Goal: Information Seeking & Learning: Understand process/instructions

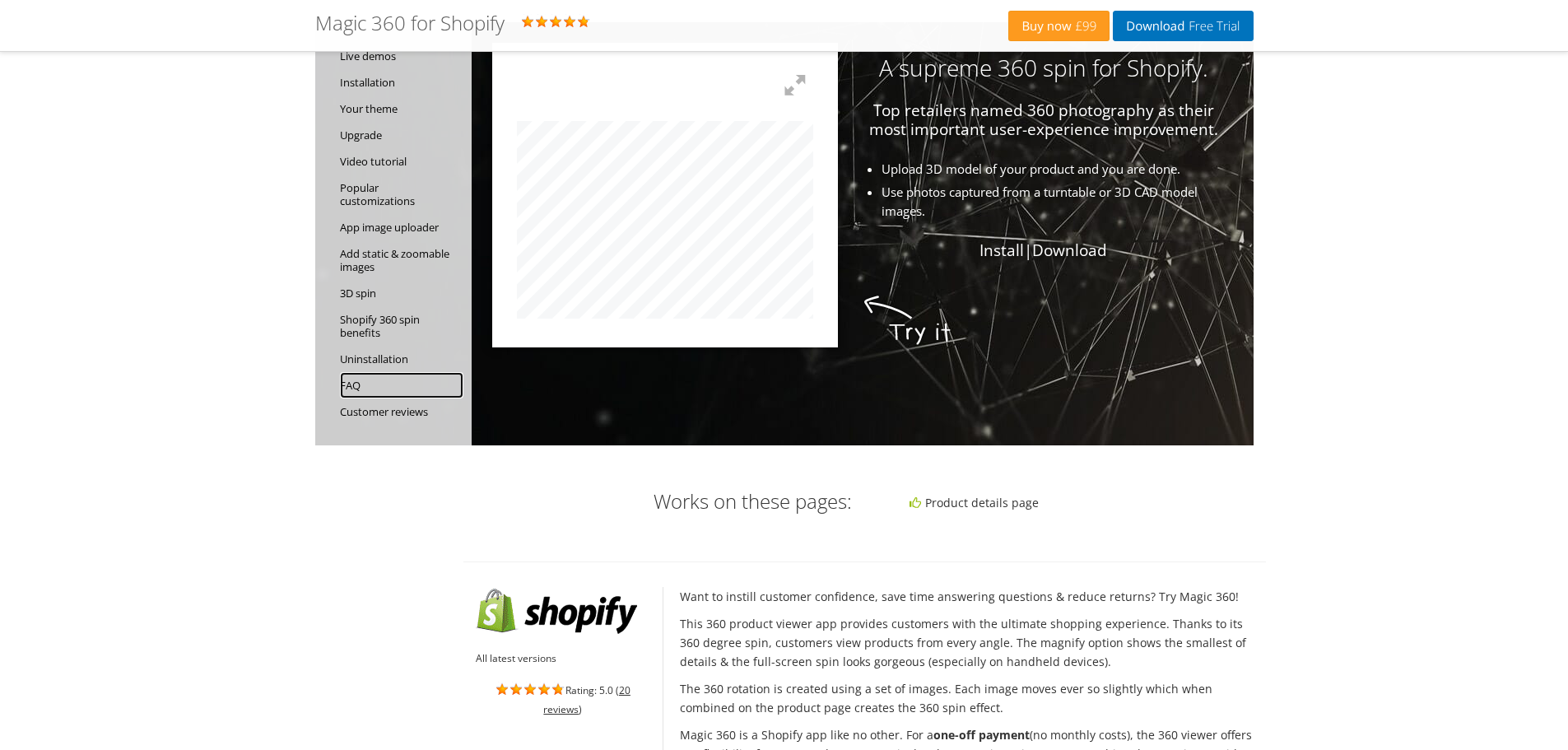
click at [396, 379] on link "FAQ" at bounding box center [402, 385] width 124 height 26
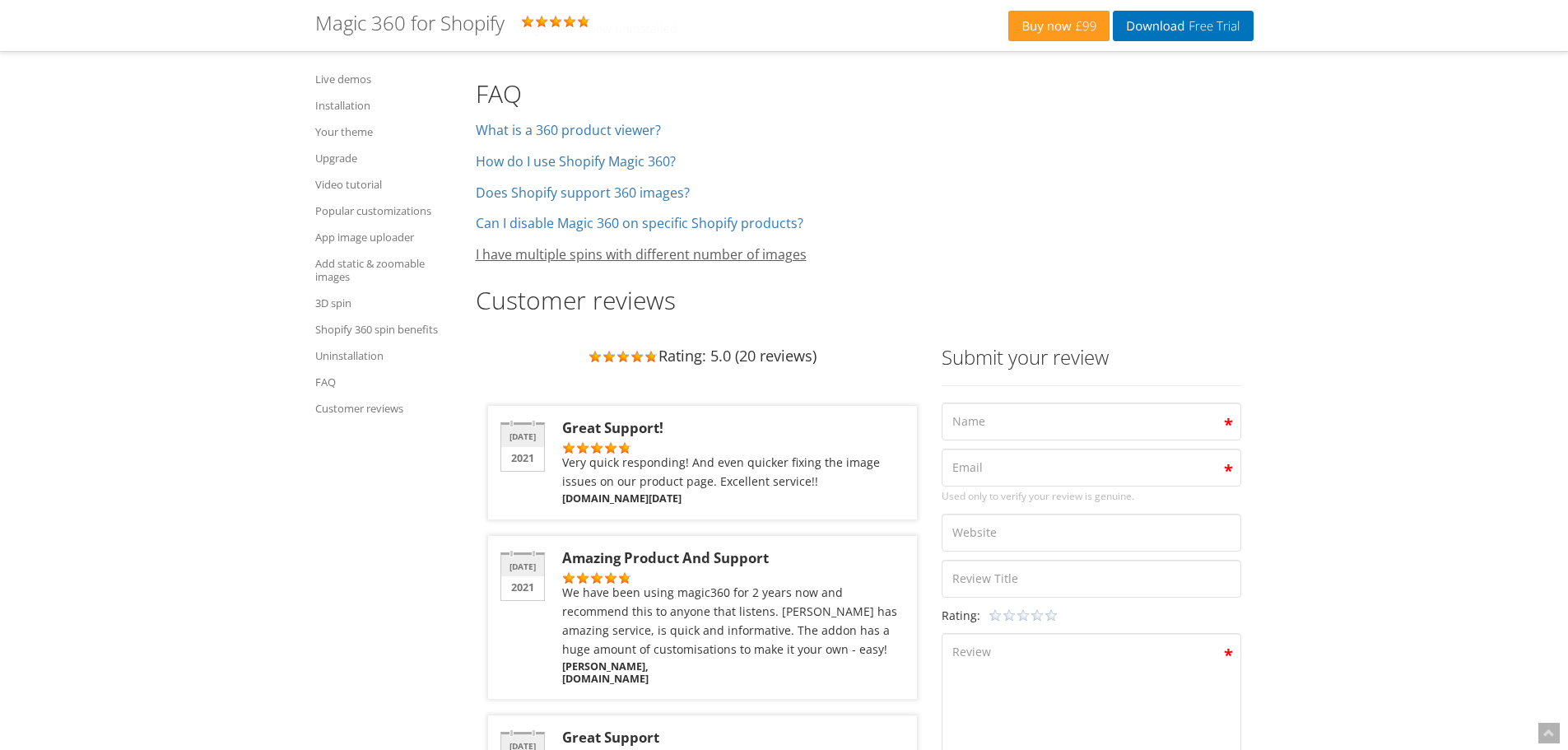
scroll to position [10373, 0]
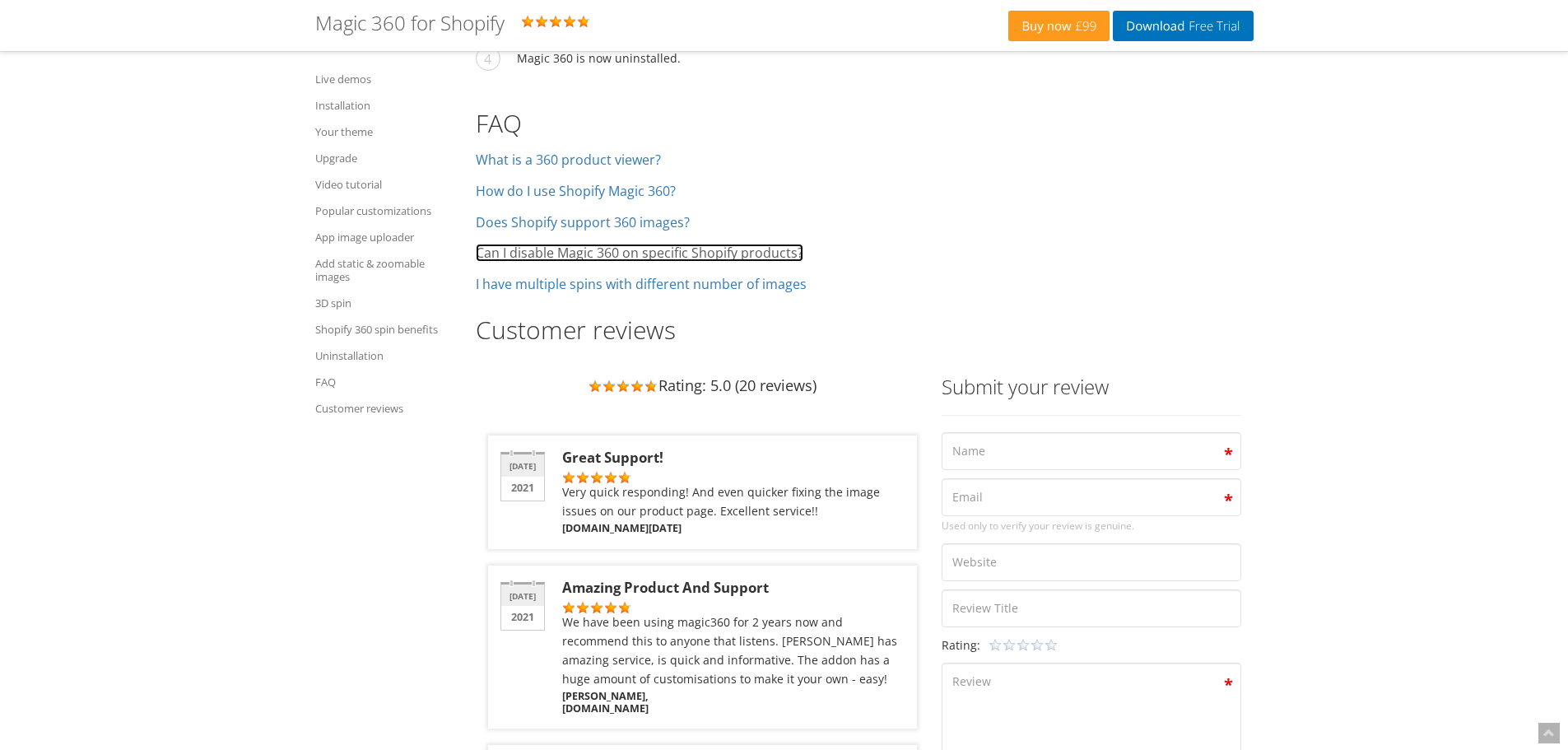
click at [711, 243] on link "Can I disable Magic 360 on specific Shopify products?" at bounding box center [640, 252] width 328 height 18
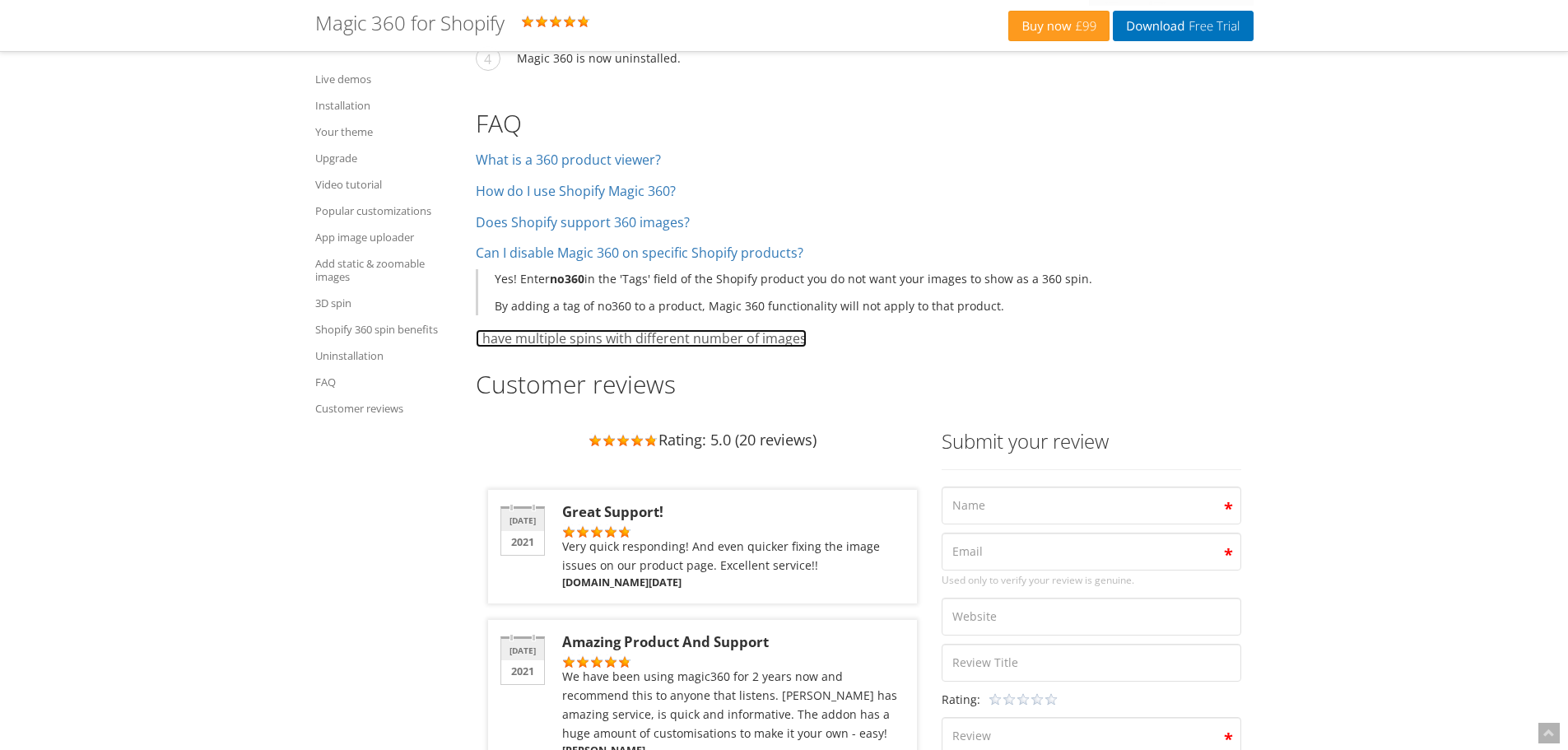
click at [713, 329] on link "I have multiple spins with different number of images" at bounding box center [642, 338] width 331 height 18
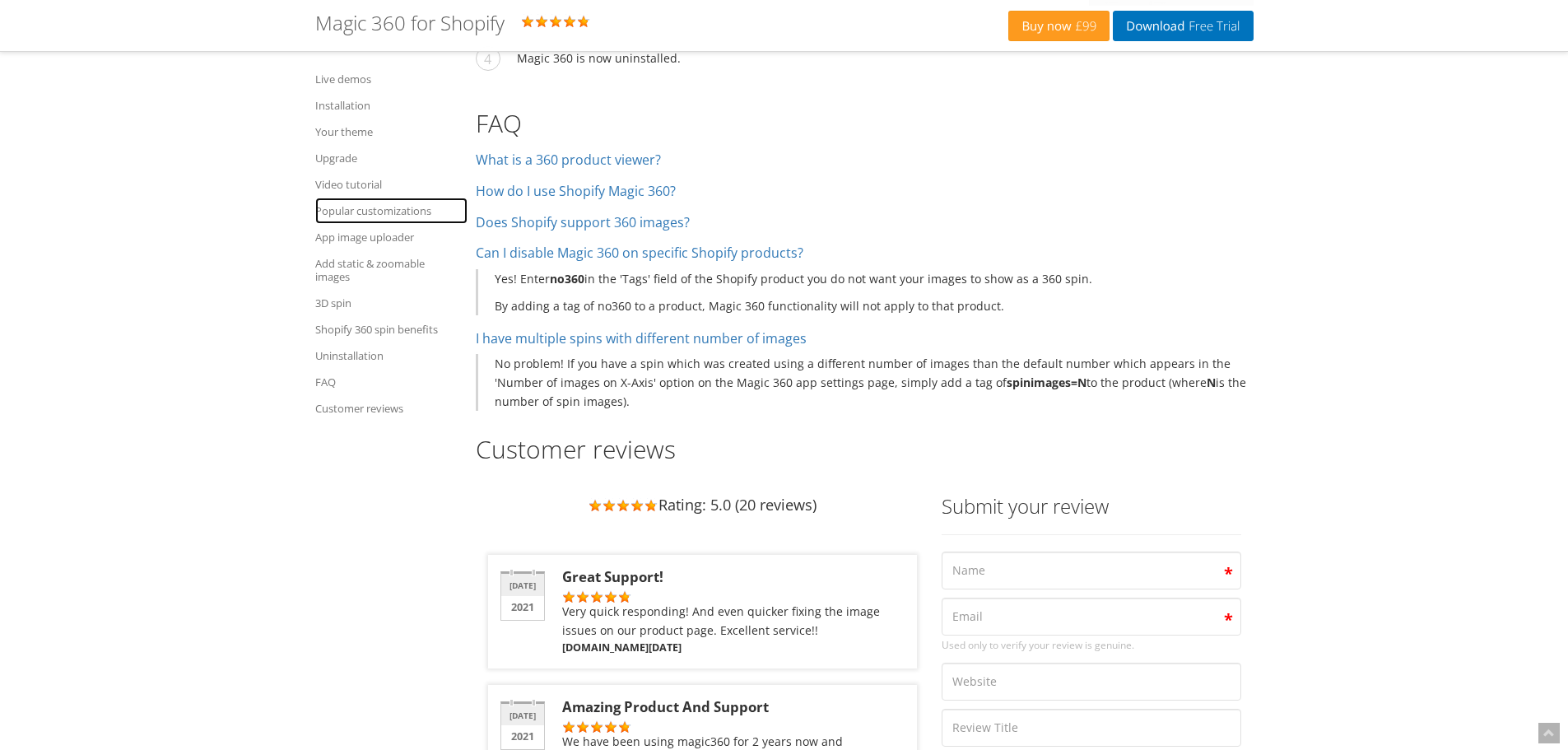
click at [368, 212] on link "Popular customizations" at bounding box center [391, 210] width 152 height 26
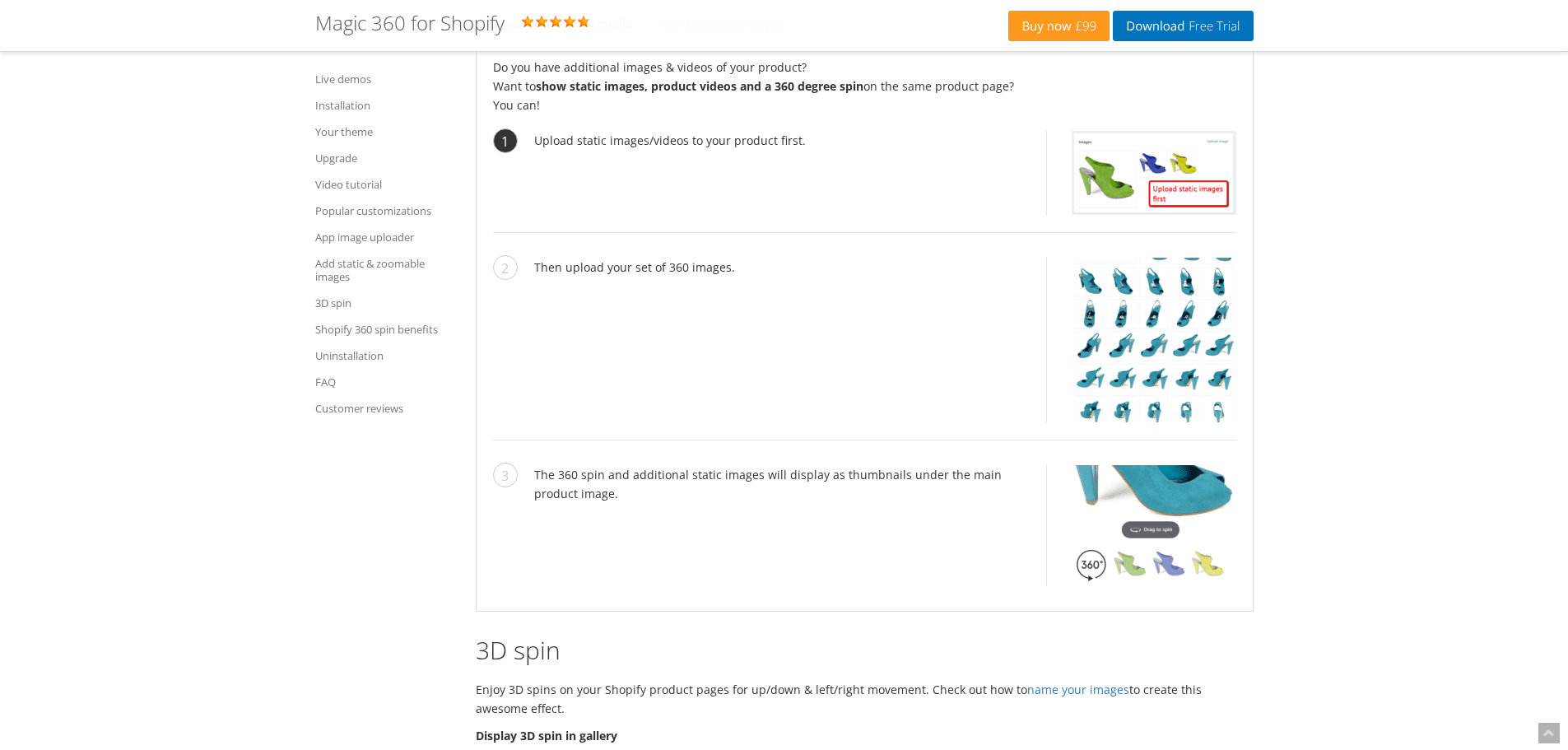
scroll to position [6979, 0]
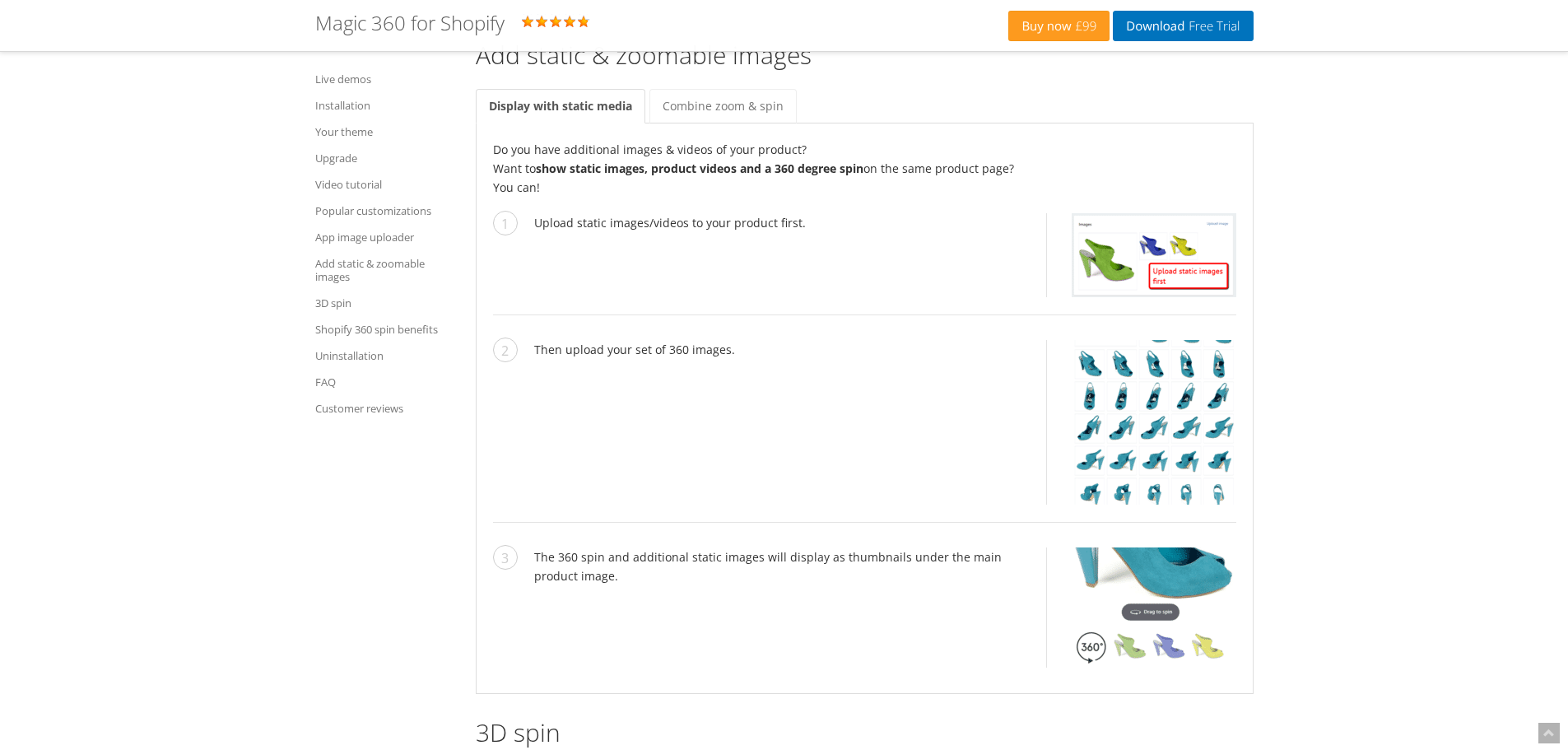
click at [683, 140] on p "Do you have additional images & videos of your product? Want to show static ima…" at bounding box center [865, 167] width 744 height 56
drag, startPoint x: 683, startPoint y: 136, endPoint x: 716, endPoint y: 147, distance: 34.8
click at [716, 147] on p "Do you have additional images & videos of your product? Want to show static ima…" at bounding box center [865, 167] width 744 height 56
click at [716, 160] on strong "show static images, product videos and a 360 degree spin" at bounding box center [700, 167] width 328 height 15
drag, startPoint x: 716, startPoint y: 147, endPoint x: 720, endPoint y: 118, distance: 29.3
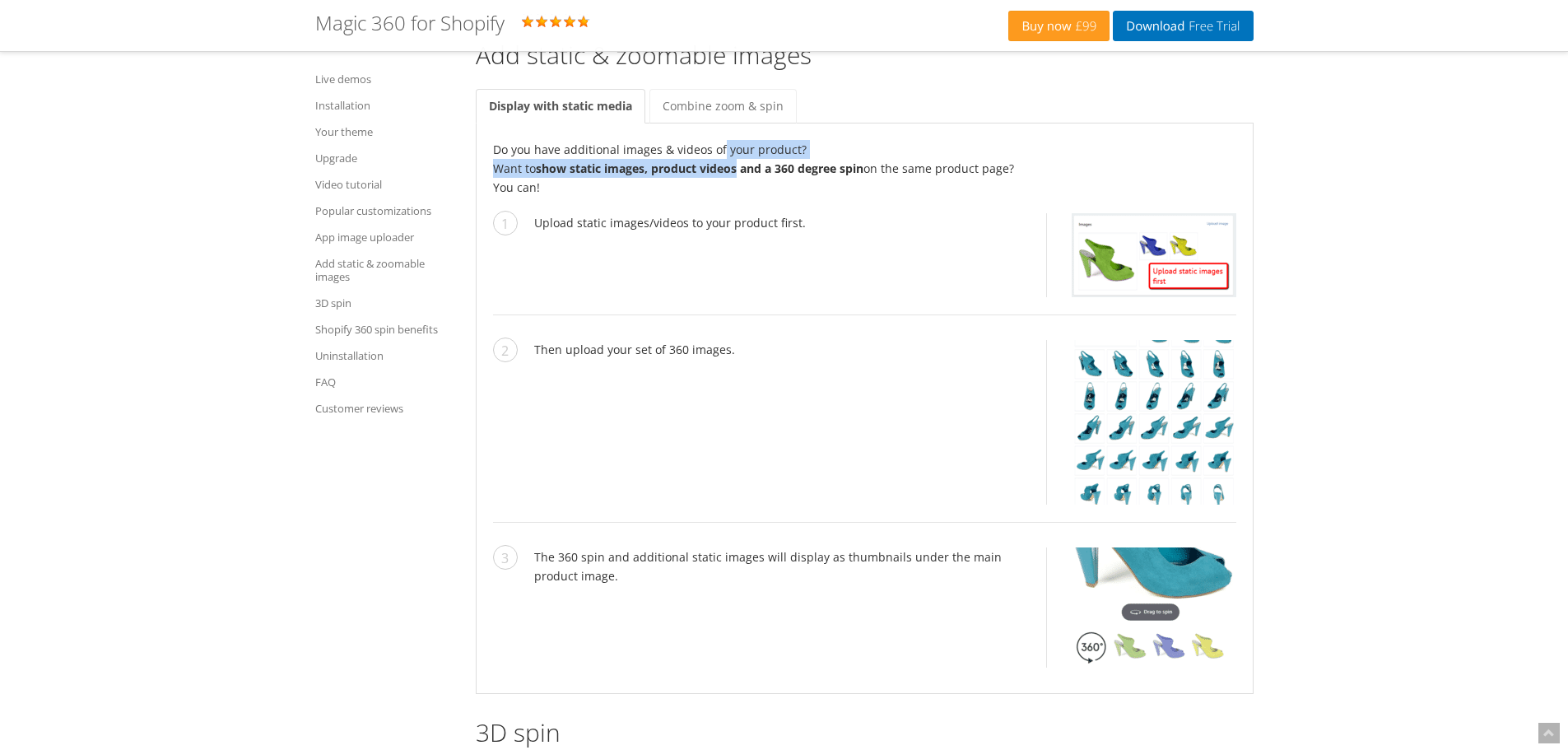
click at [720, 124] on div "Do you have additional images & videos of your product? Want to show static ima…" at bounding box center [865, 408] width 778 height 570
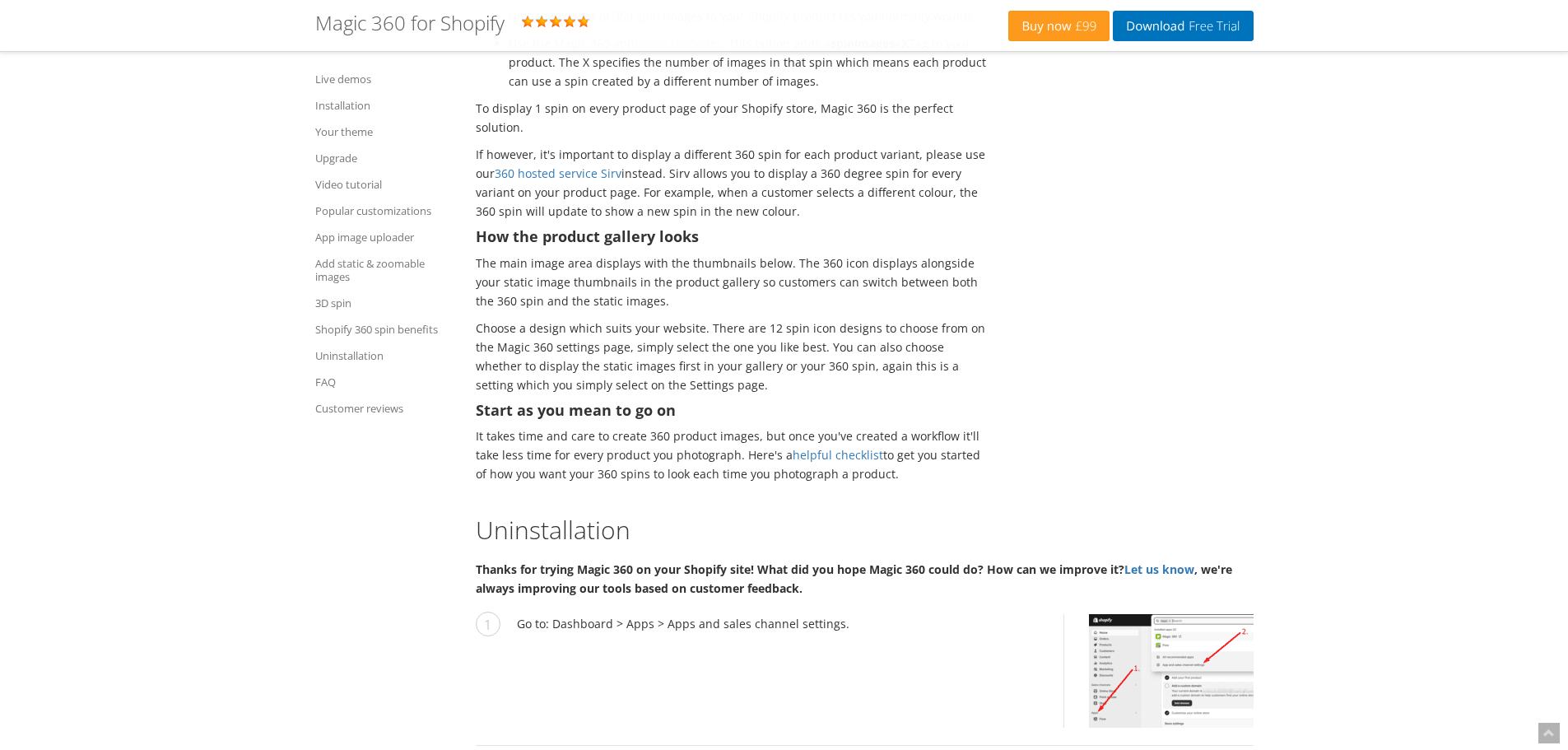
scroll to position [9367, 0]
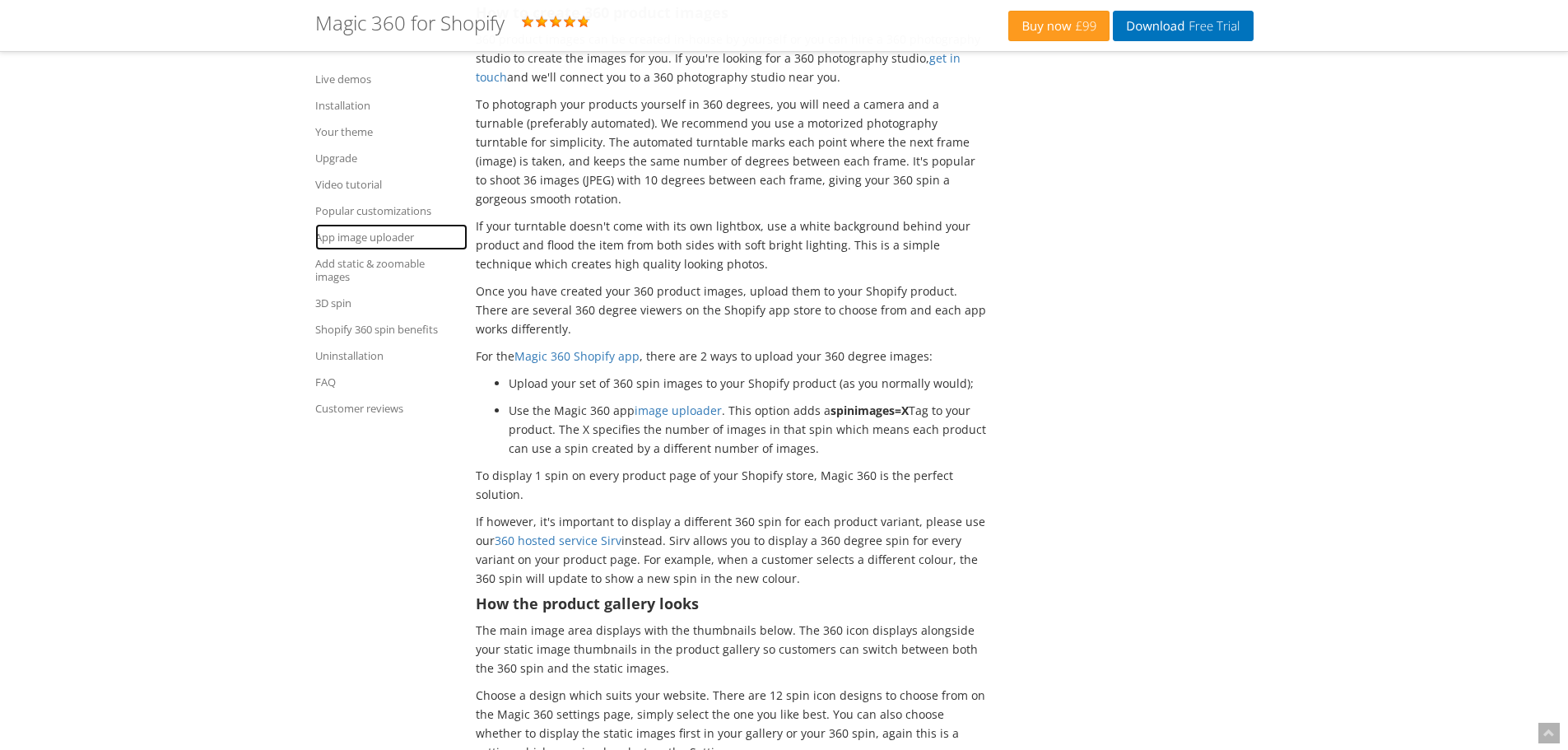
click at [382, 234] on link "App image uploader" at bounding box center [391, 236] width 152 height 26
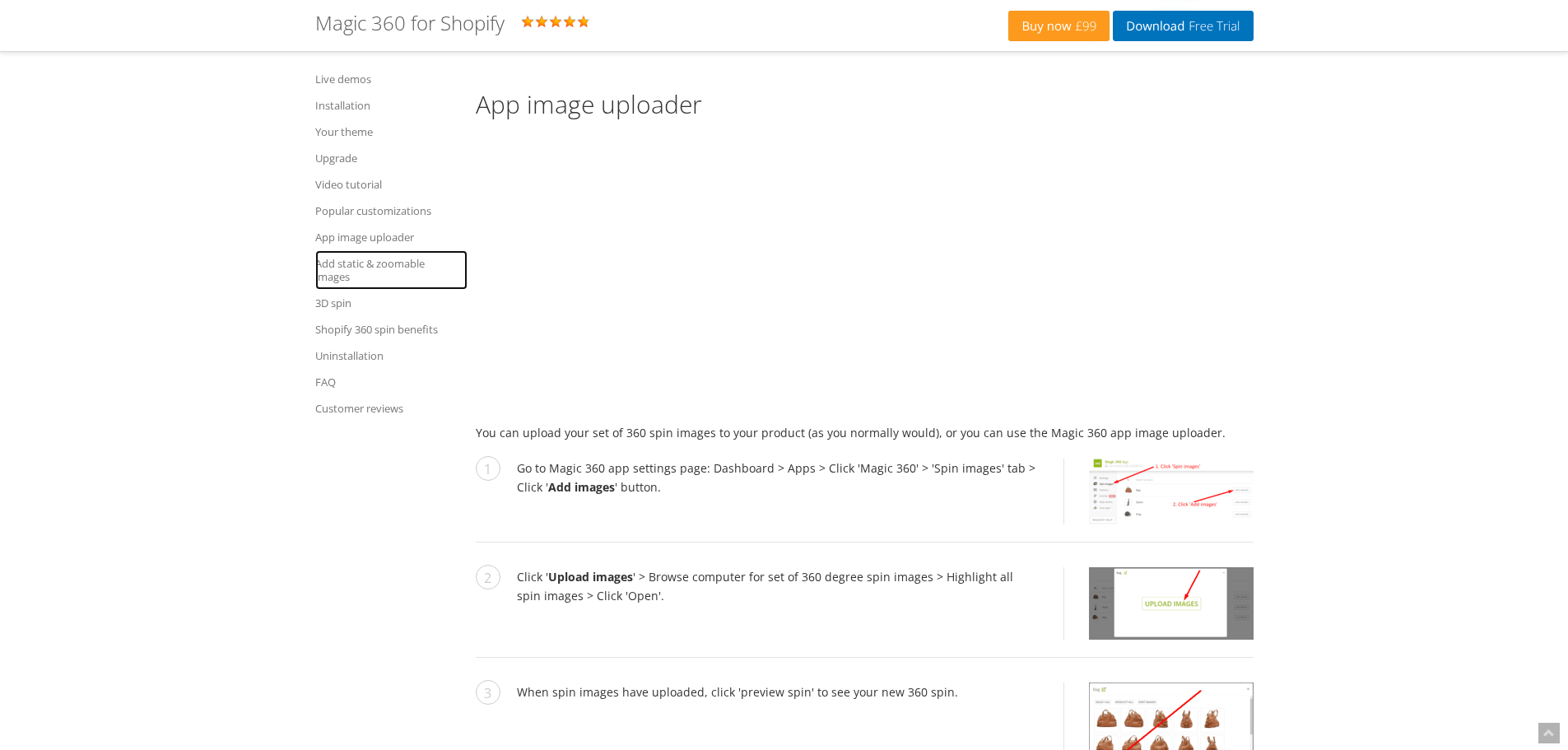
click at [394, 258] on link "Add static & zoomable images" at bounding box center [391, 270] width 152 height 39
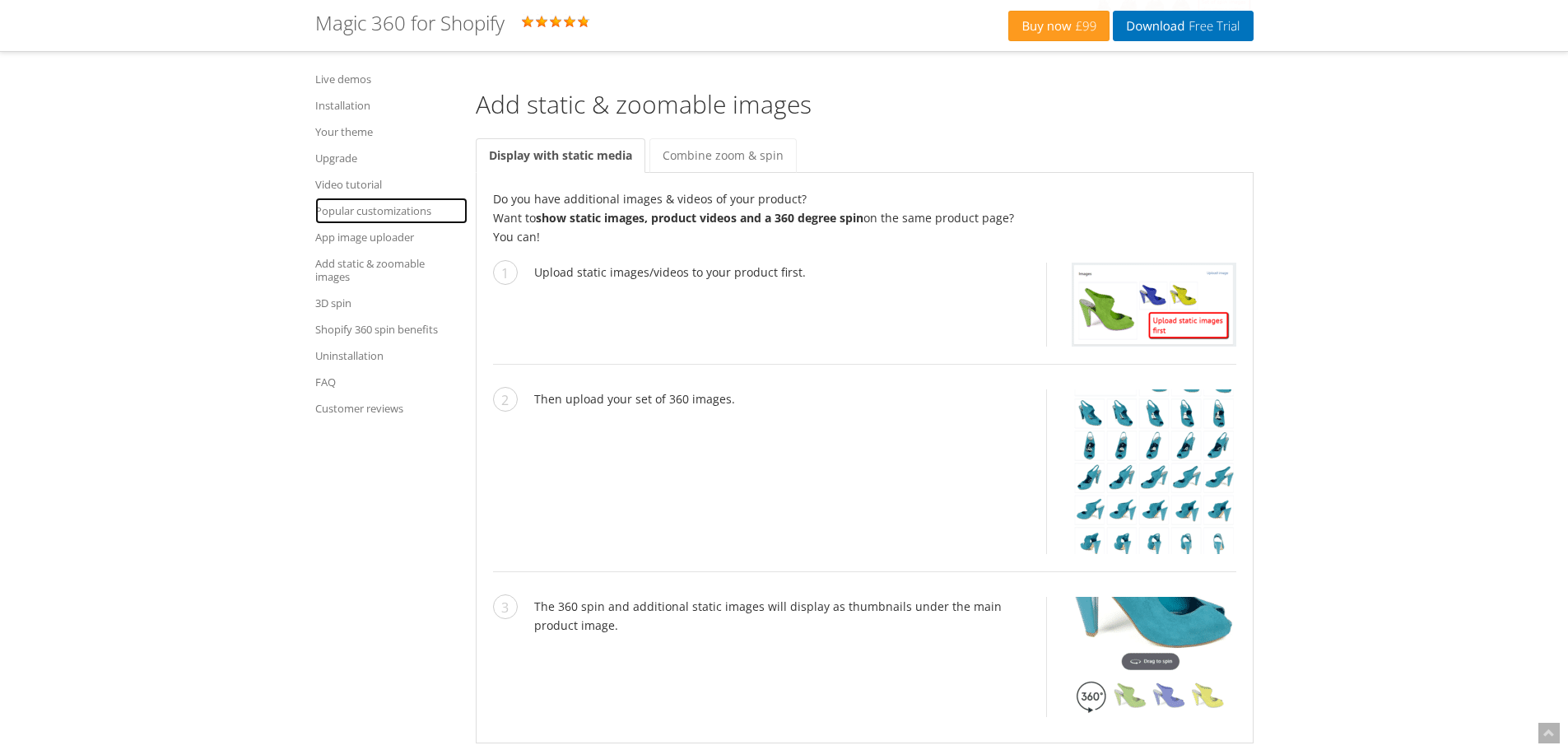
click at [371, 215] on link "Popular customizations" at bounding box center [391, 210] width 152 height 26
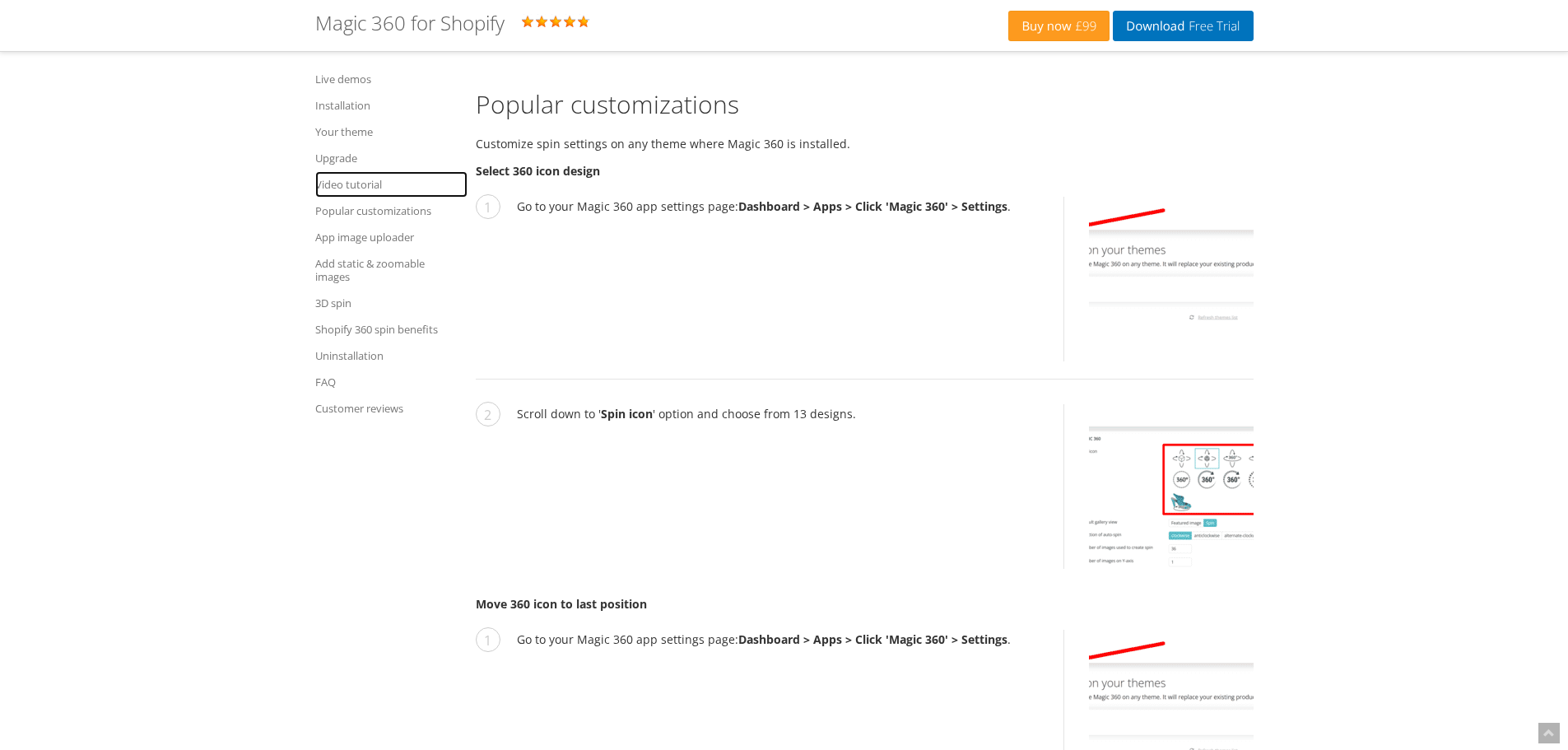
click at [353, 178] on link "Video tutorial" at bounding box center [391, 183] width 152 height 26
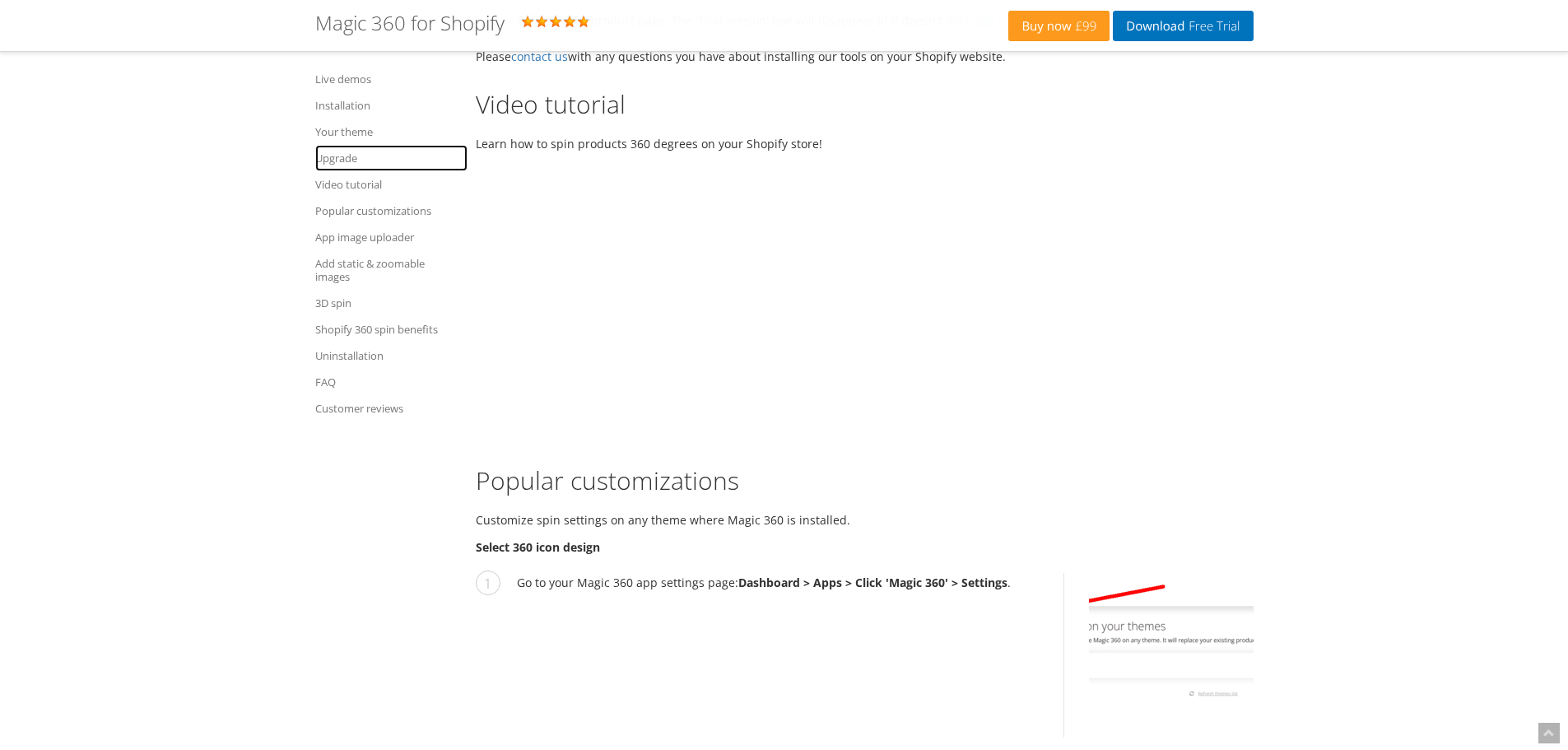
click at [328, 145] on link "Upgrade" at bounding box center [391, 158] width 152 height 26
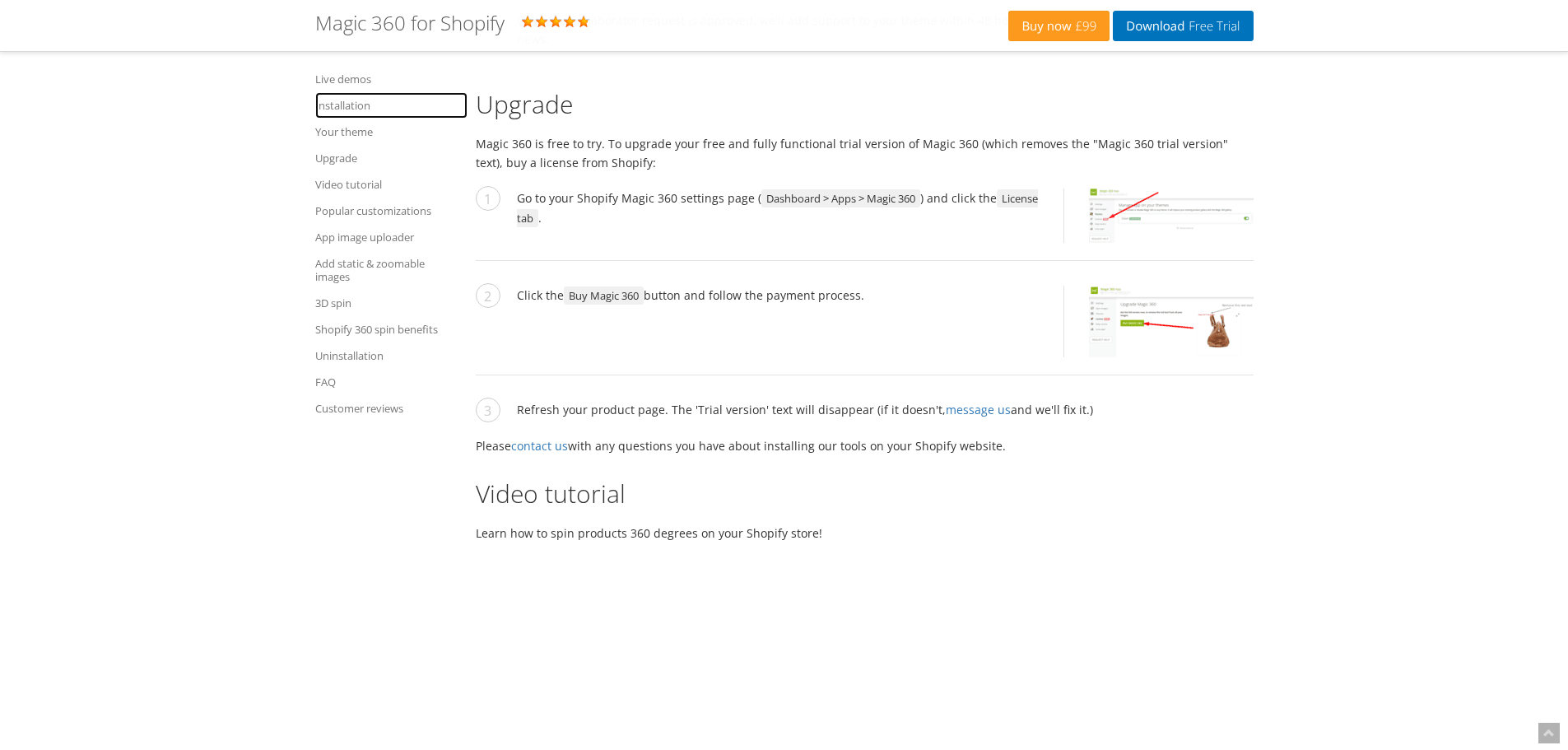
click at [337, 116] on link "Installation" at bounding box center [391, 105] width 152 height 26
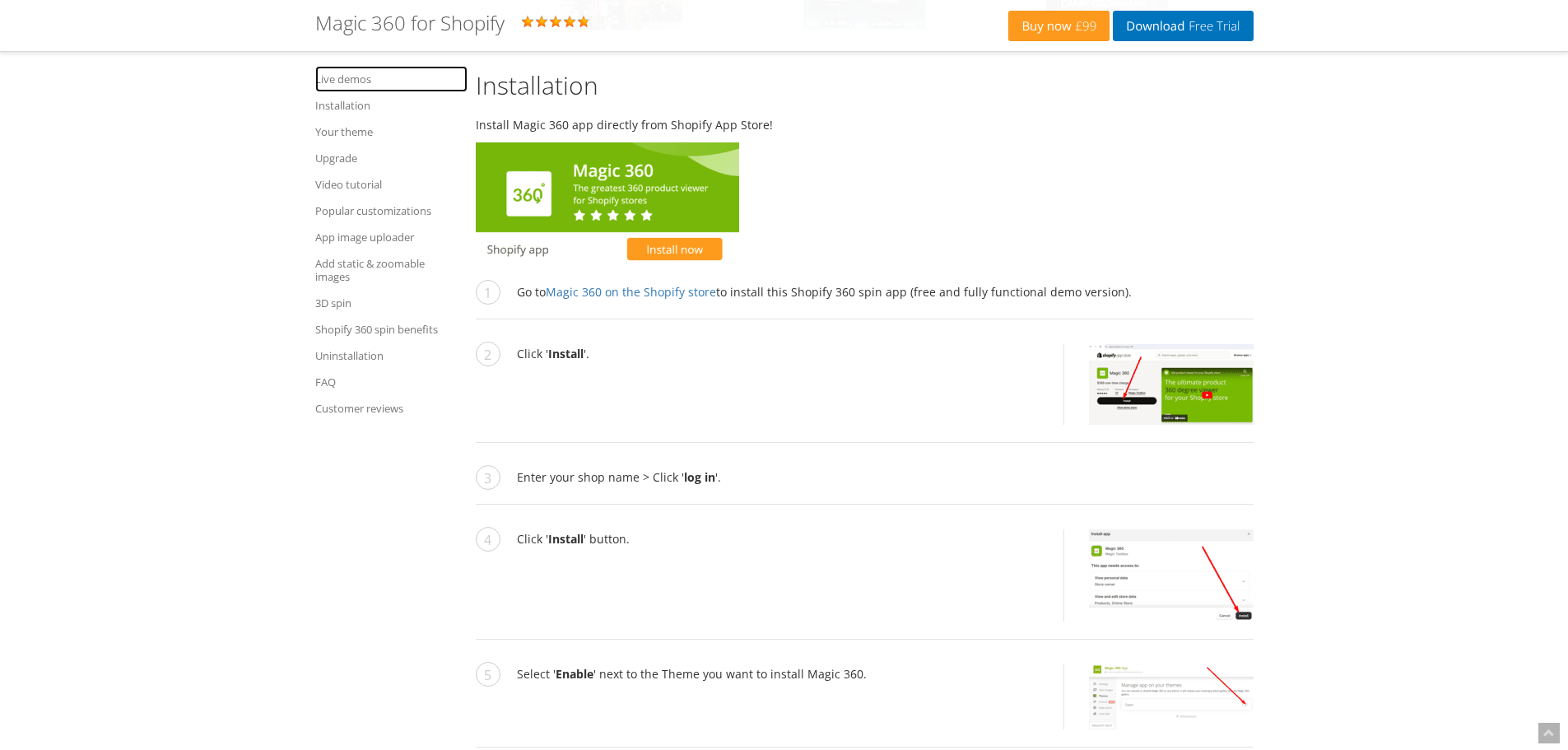
click at [335, 89] on link "Live demos" at bounding box center [391, 79] width 152 height 26
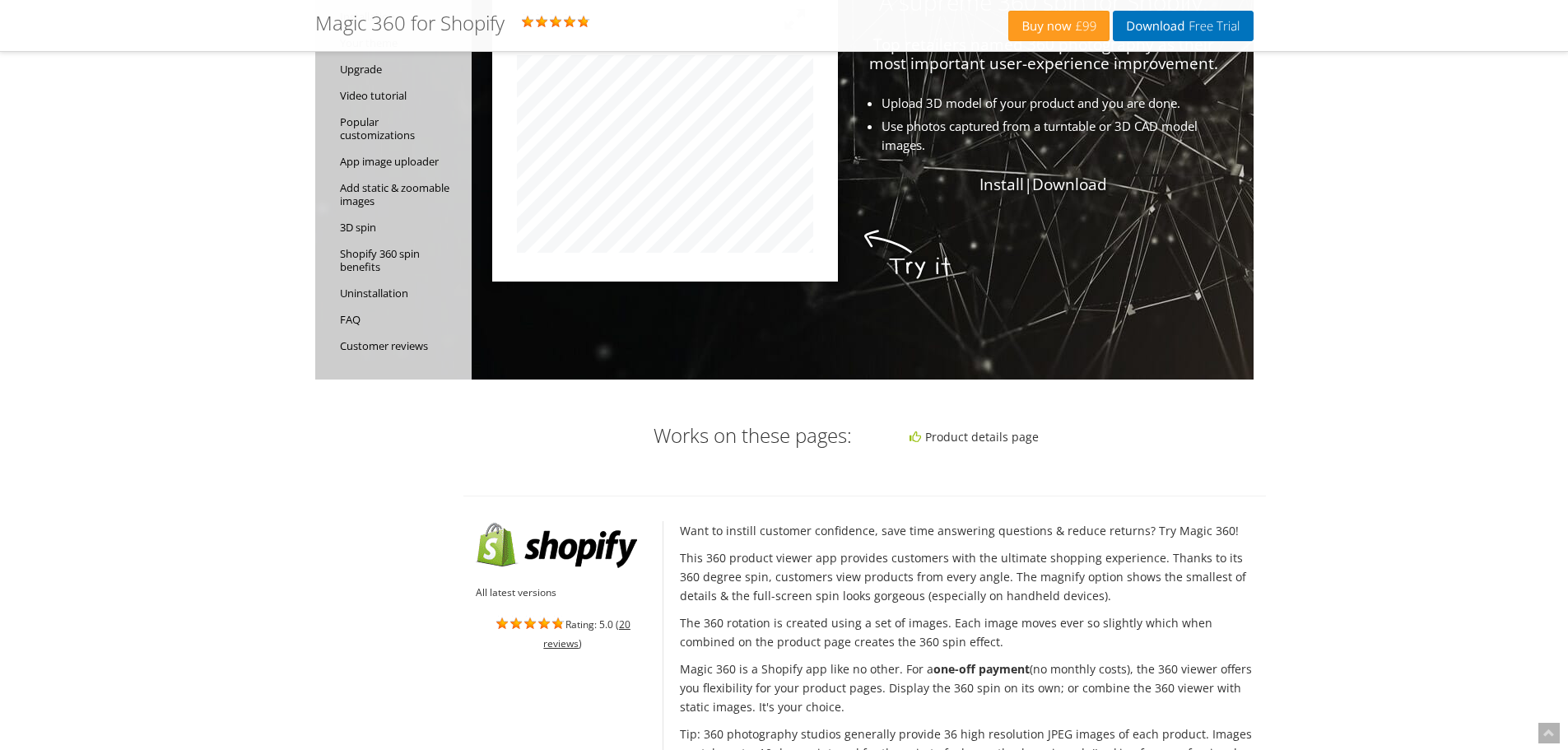
scroll to position [12, 0]
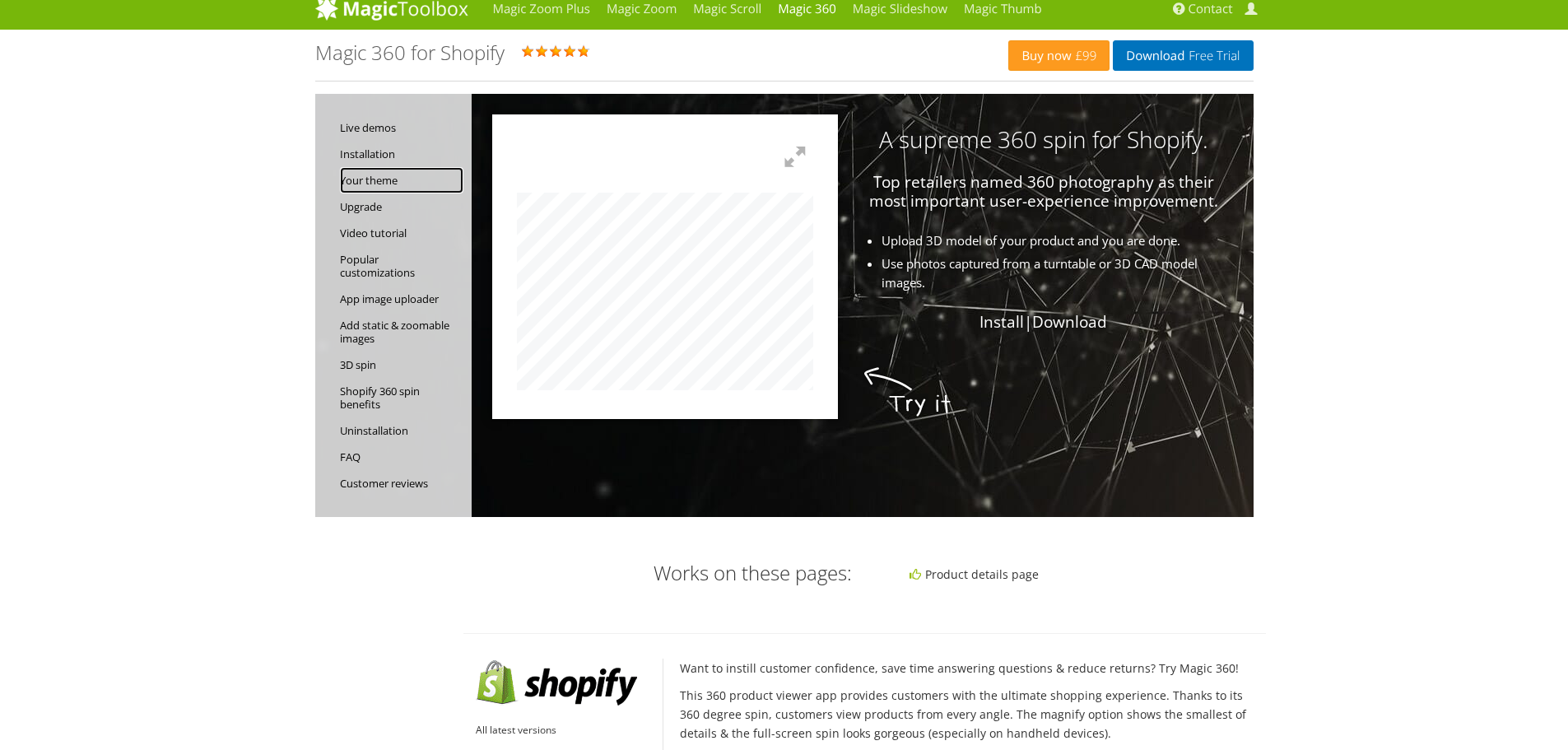
click at [391, 176] on link "Your theme" at bounding box center [402, 180] width 124 height 26
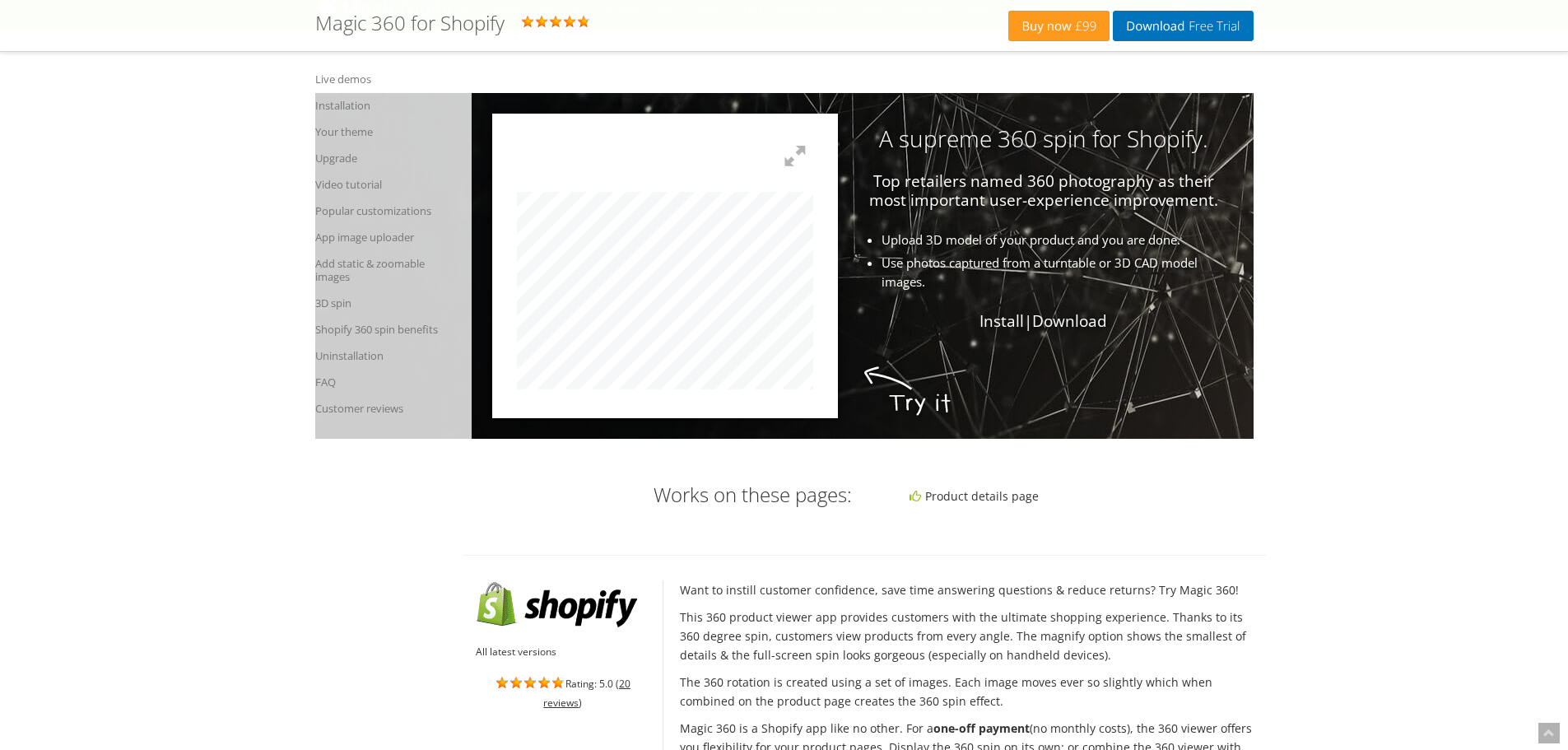
scroll to position [3874, 0]
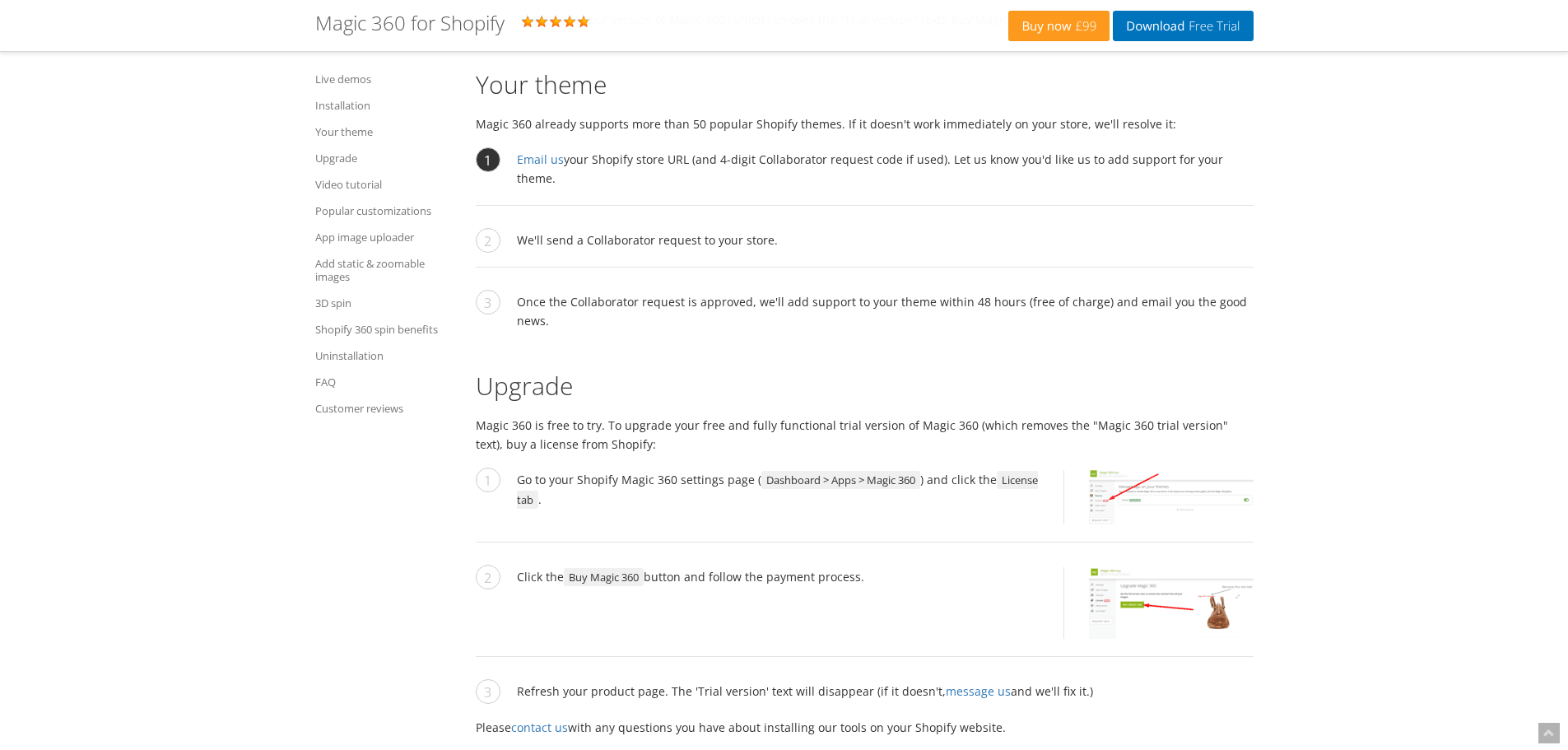
click at [648, 157] on li "Email us your Shopify store URL (and 4-digit Collaborator request code if used)…" at bounding box center [865, 177] width 778 height 56
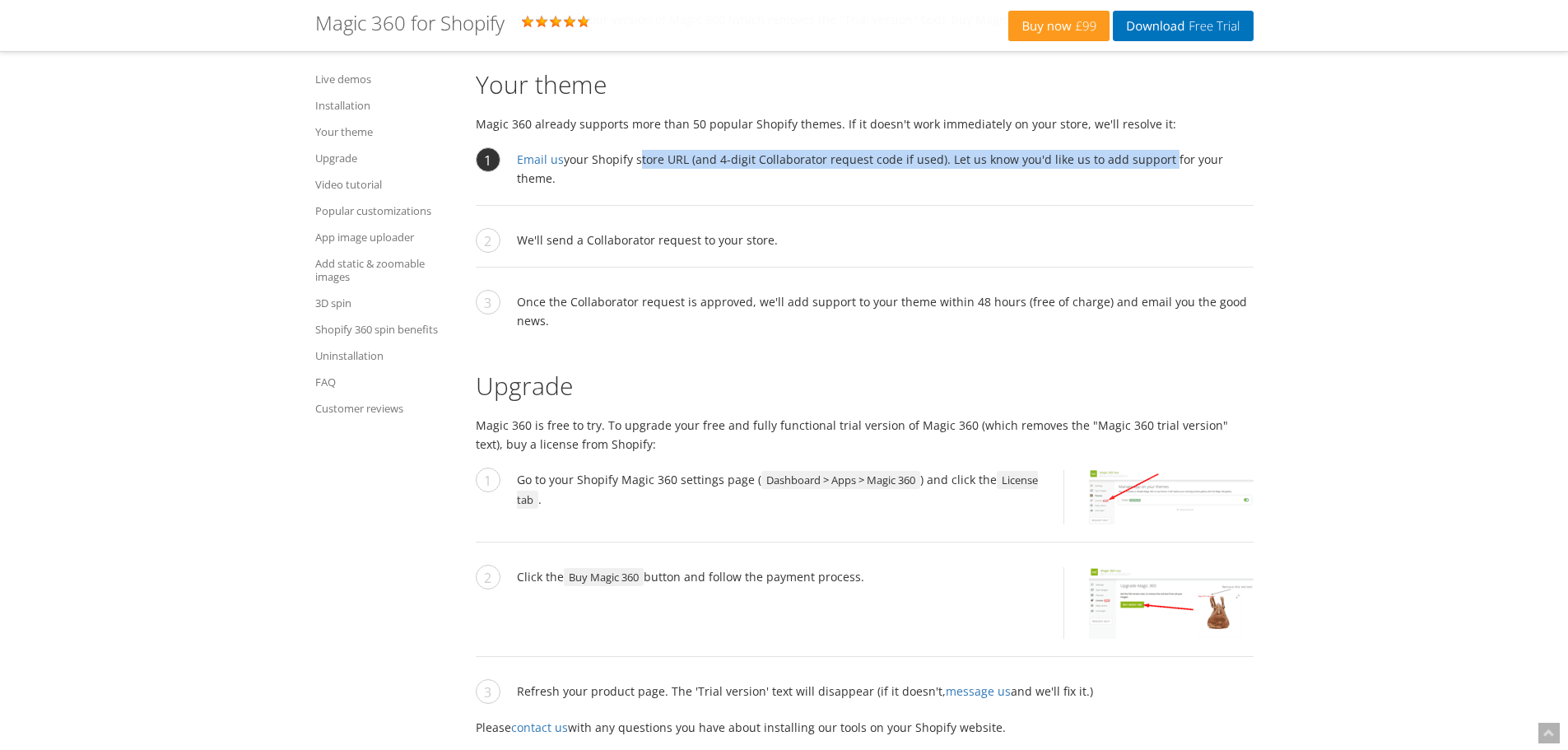
drag, startPoint x: 648, startPoint y: 157, endPoint x: 1132, endPoint y: 156, distance: 484.0
click at [1132, 156] on li "Email us your Shopify store URL (and 4-digit Collaborator request code if used)…" at bounding box center [865, 177] width 778 height 56
drag, startPoint x: 1132, startPoint y: 156, endPoint x: 868, endPoint y: 153, distance: 264.0
click at [868, 153] on li "Email us your Shopify store URL (and 4-digit Collaborator request code if used)…" at bounding box center [865, 177] width 778 height 56
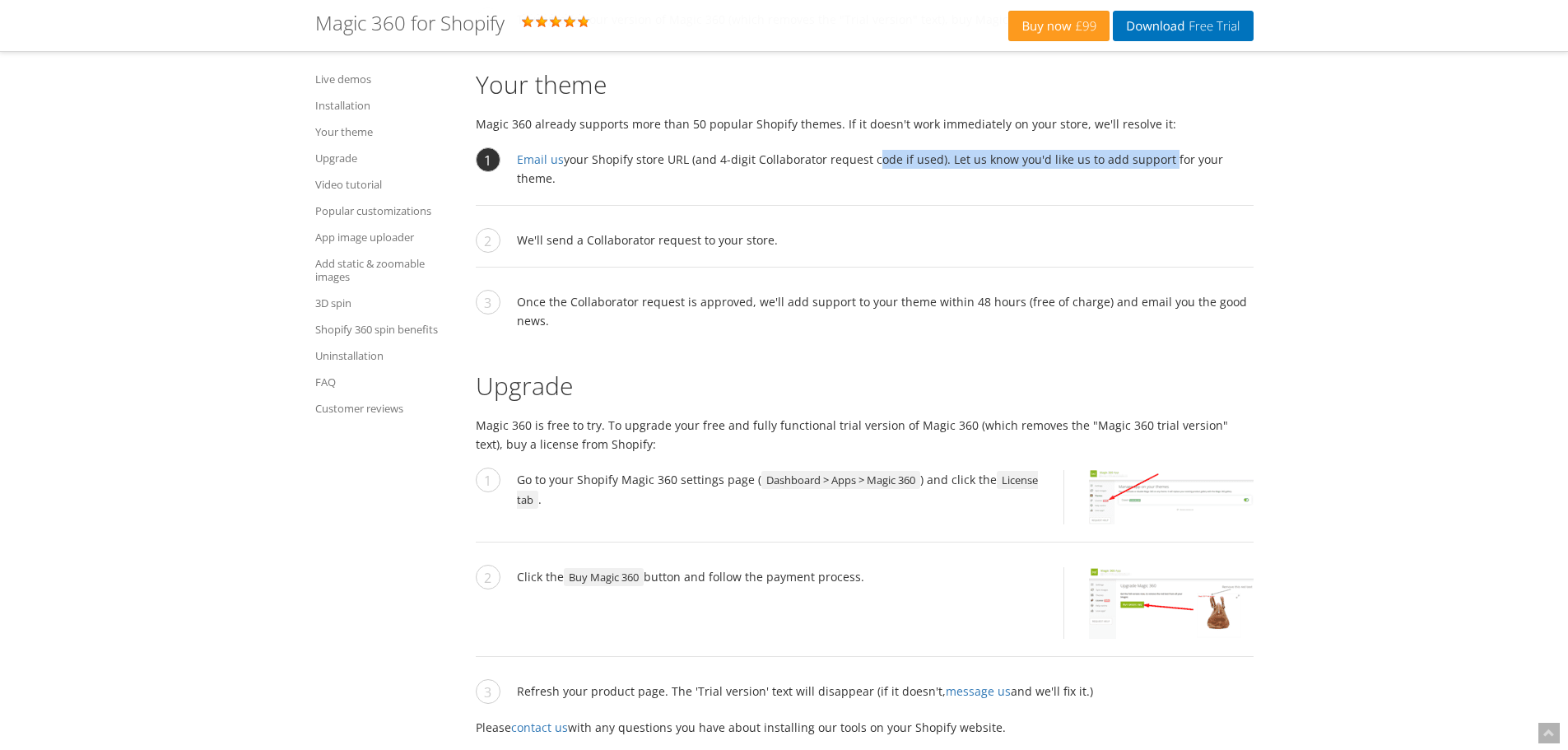
click at [868, 153] on li "Email us your Shopify store URL (and 4-digit Collaborator request code if used)…" at bounding box center [865, 177] width 778 height 56
drag, startPoint x: 868, startPoint y: 153, endPoint x: 1247, endPoint y: 160, distance: 379.1
click at [1247, 160] on li "Email us your Shopify store URL (and 4-digit Collaborator request code if used)…" at bounding box center [865, 177] width 778 height 56
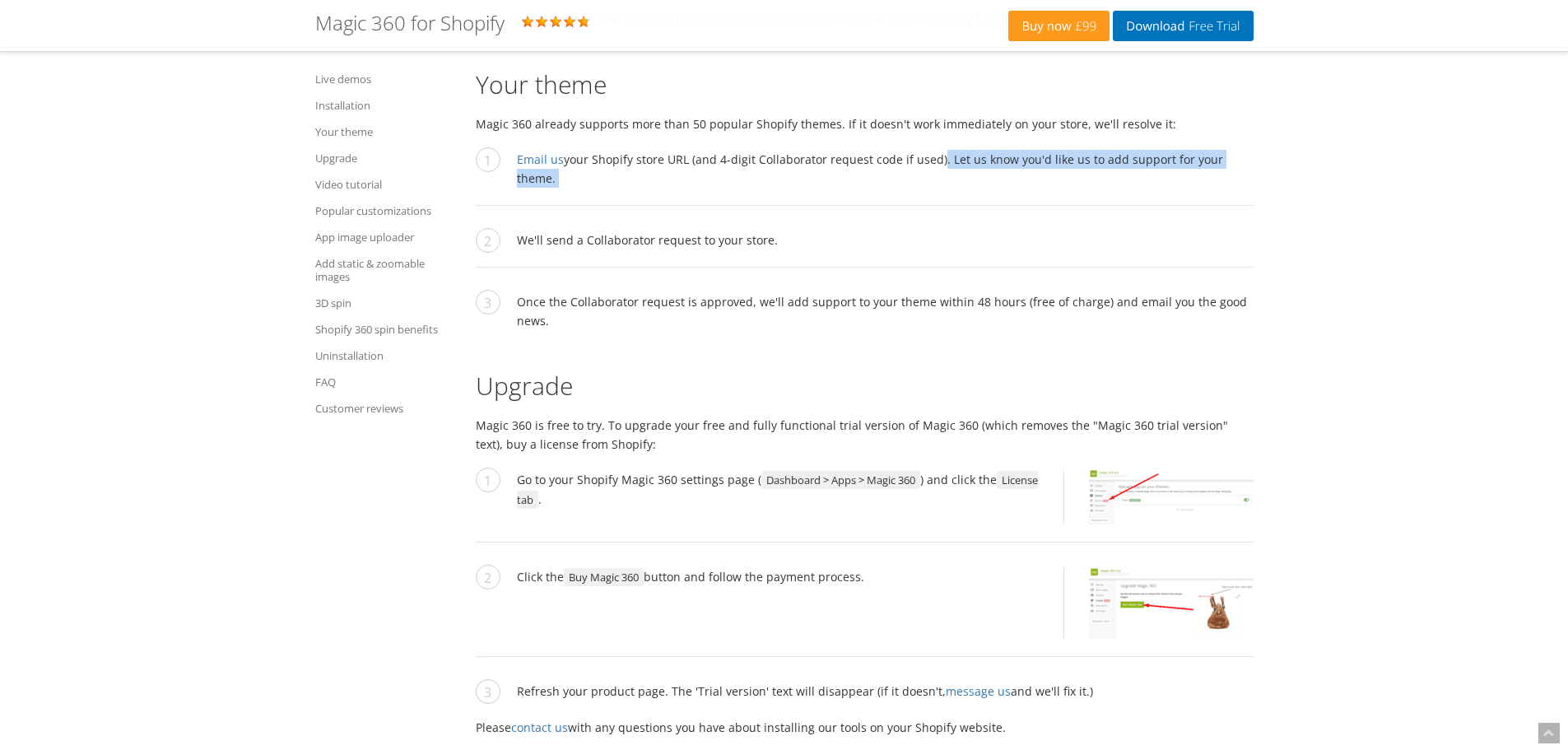
drag, startPoint x: 1247, startPoint y: 160, endPoint x: 933, endPoint y: 141, distance: 314.6
drag, startPoint x: 933, startPoint y: 141, endPoint x: 1310, endPoint y: 154, distance: 377.2
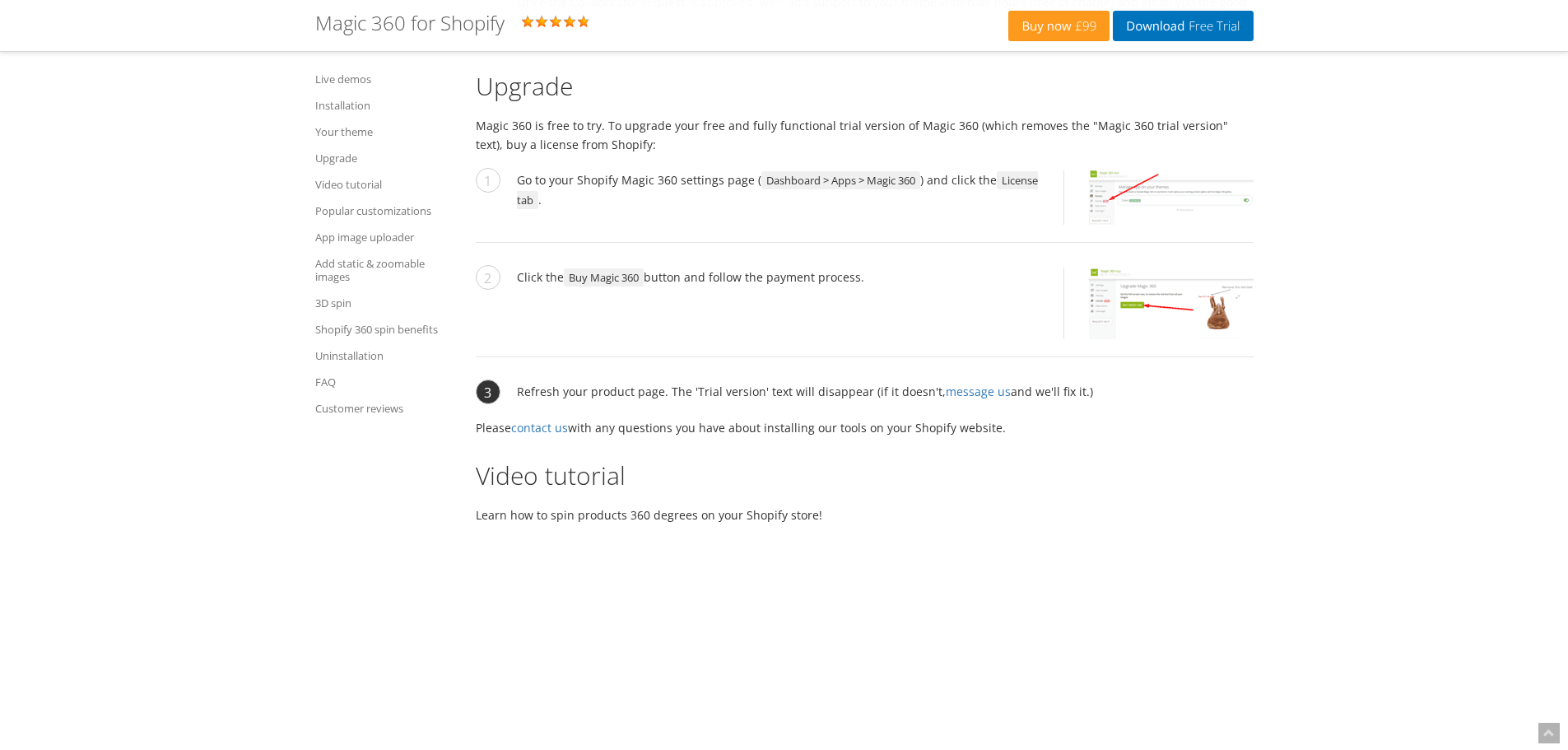
scroll to position [4203, 0]
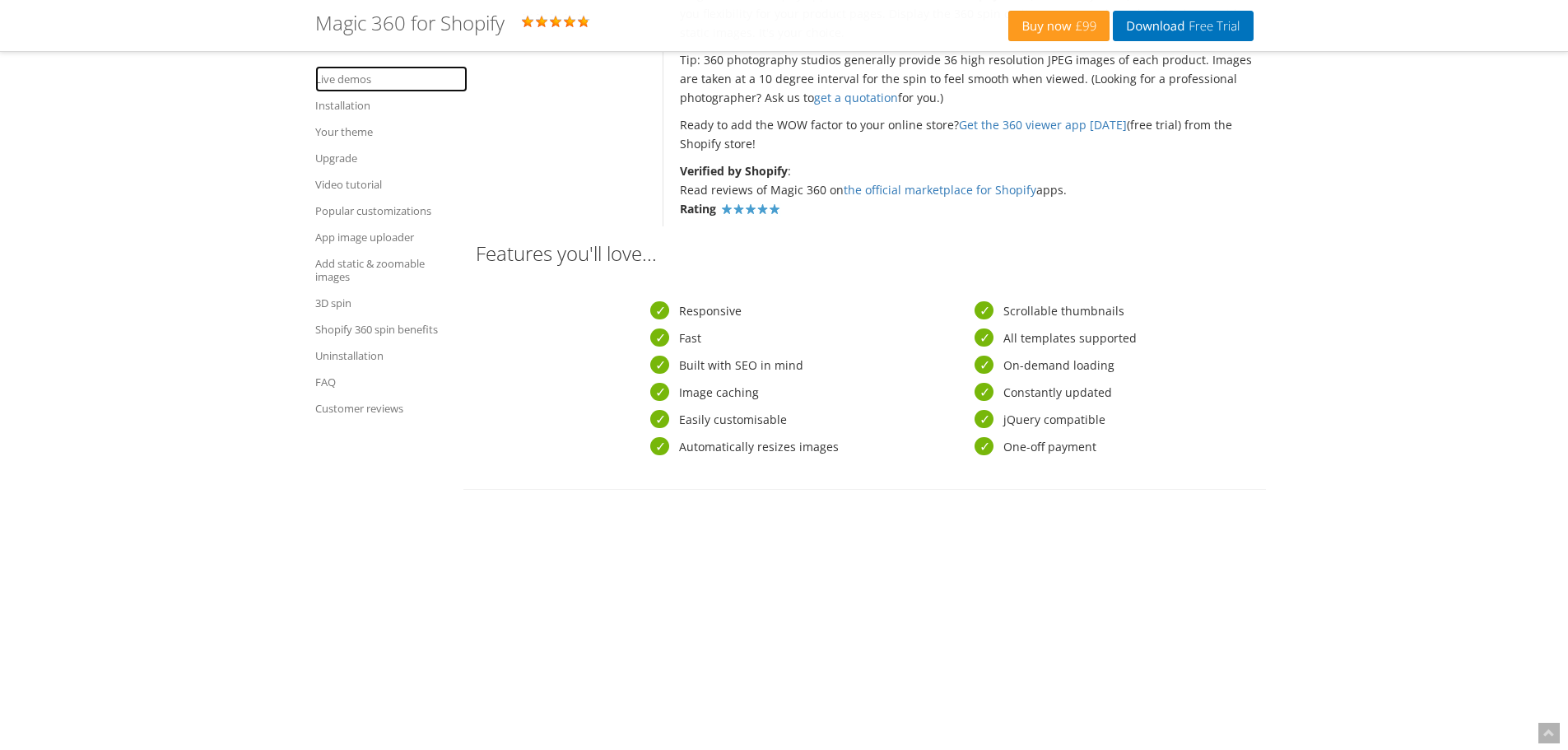
click at [375, 83] on link "Live demos" at bounding box center [391, 79] width 152 height 26
